Goal: Transaction & Acquisition: Purchase product/service

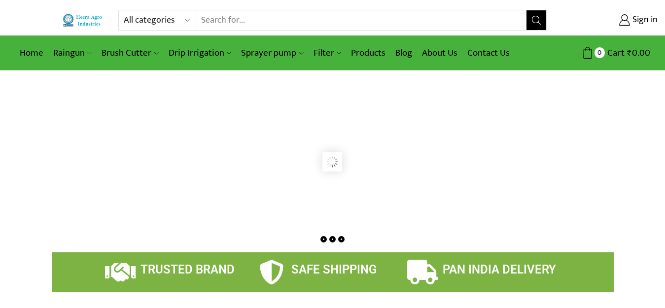
click at [313, 23] on input "Search input" at bounding box center [361, 20] width 330 height 20
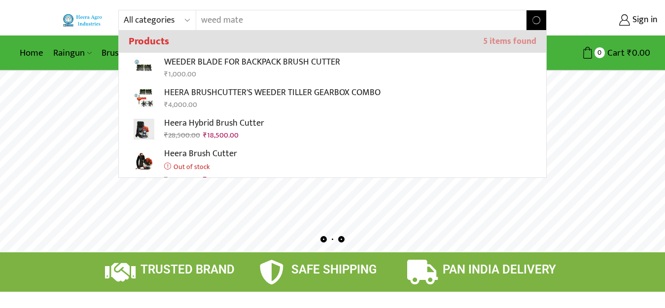
type input "weed mate"
click at [526, 10] on button "Search" at bounding box center [536, 20] width 20 height 20
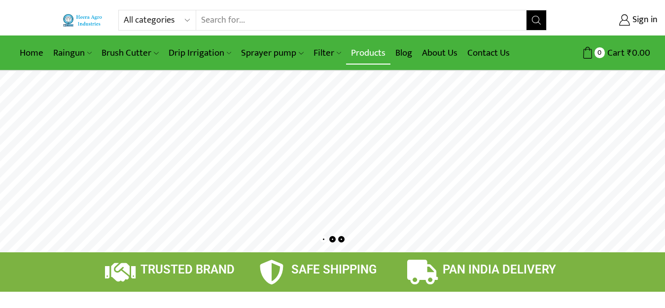
click at [357, 52] on link "Products" at bounding box center [368, 52] width 44 height 23
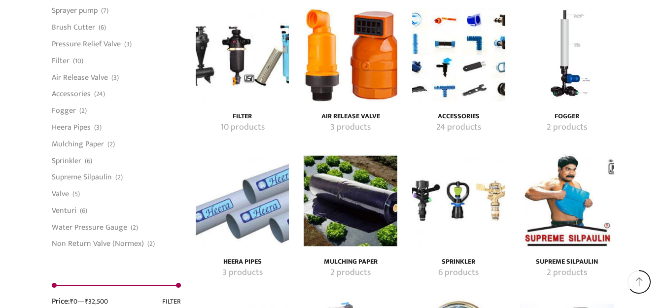
scroll to position [1823, 0]
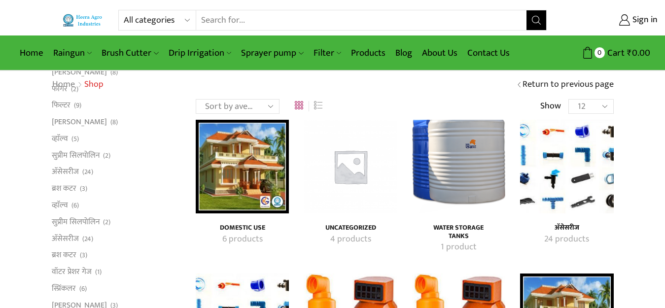
scroll to position [1823, 0]
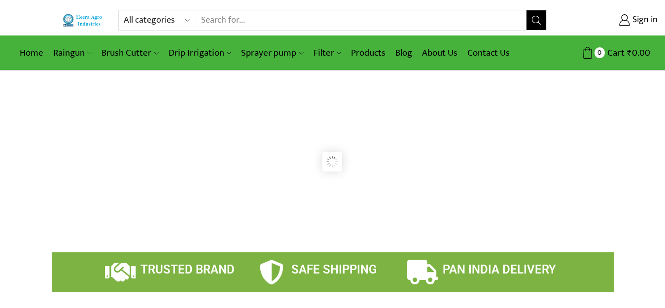
click at [221, 17] on input "Search input" at bounding box center [361, 20] width 330 height 20
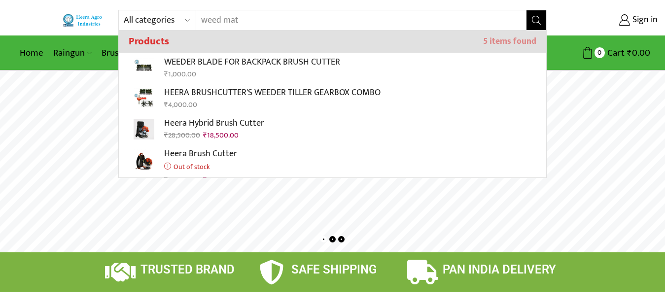
type input "weed mat"
click at [538, 22] on icon "Search button" at bounding box center [536, 20] width 9 height 9
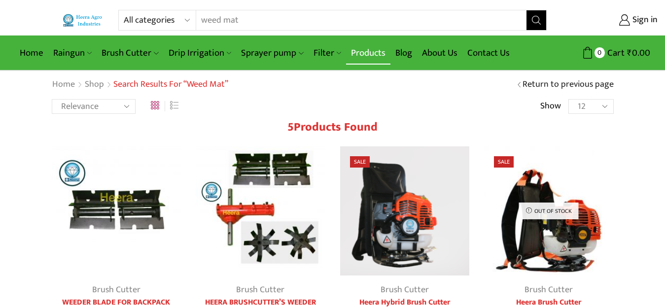
click at [376, 48] on link "Products" at bounding box center [368, 52] width 44 height 23
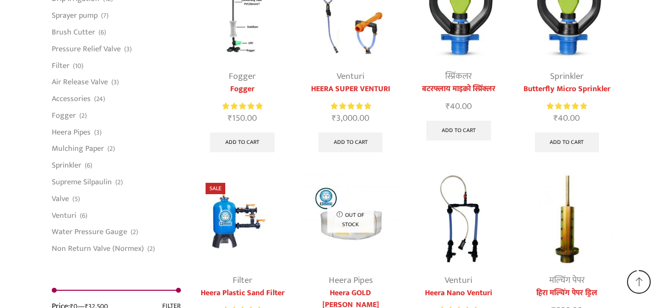
scroll to position [2602, 0]
